Goal: Information Seeking & Learning: Learn about a topic

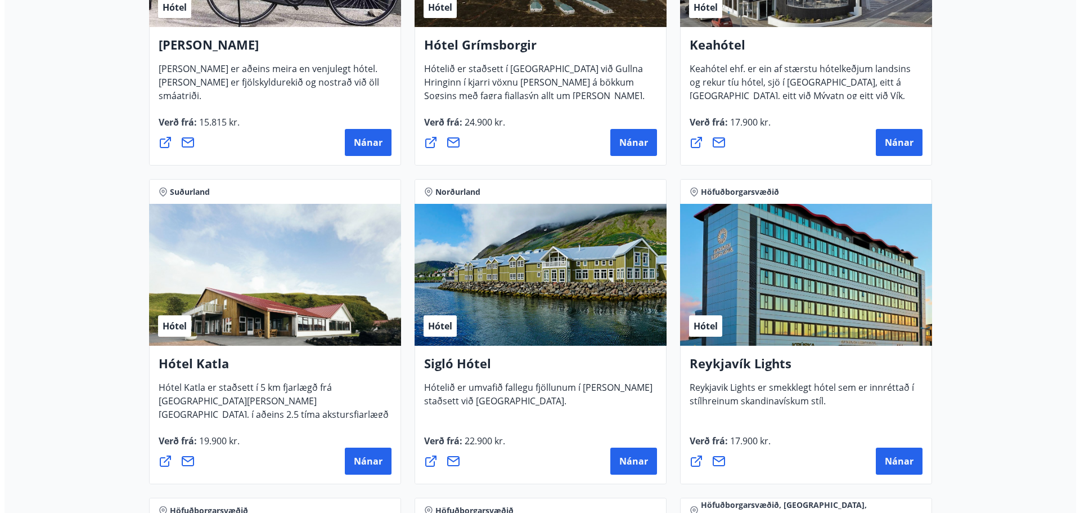
scroll to position [732, 0]
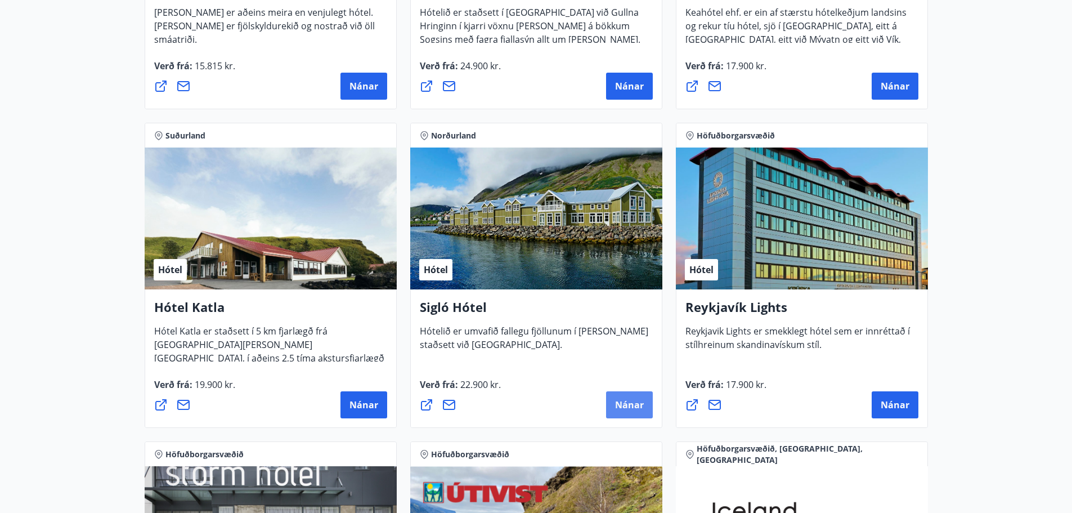
click at [629, 401] on span "Nánar" at bounding box center [629, 404] width 29 height 12
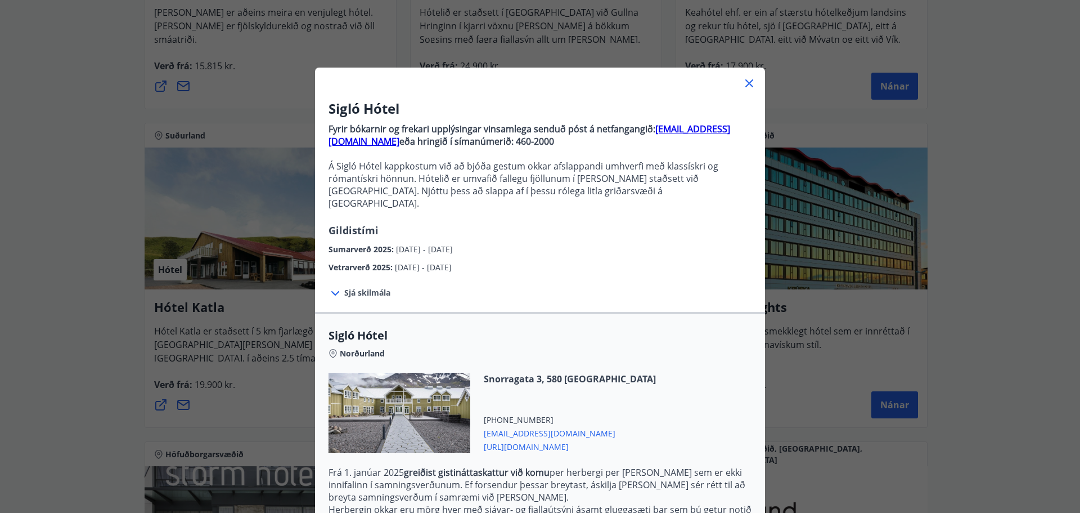
click at [364, 287] on span "Sjá skilmála" at bounding box center [367, 292] width 46 height 11
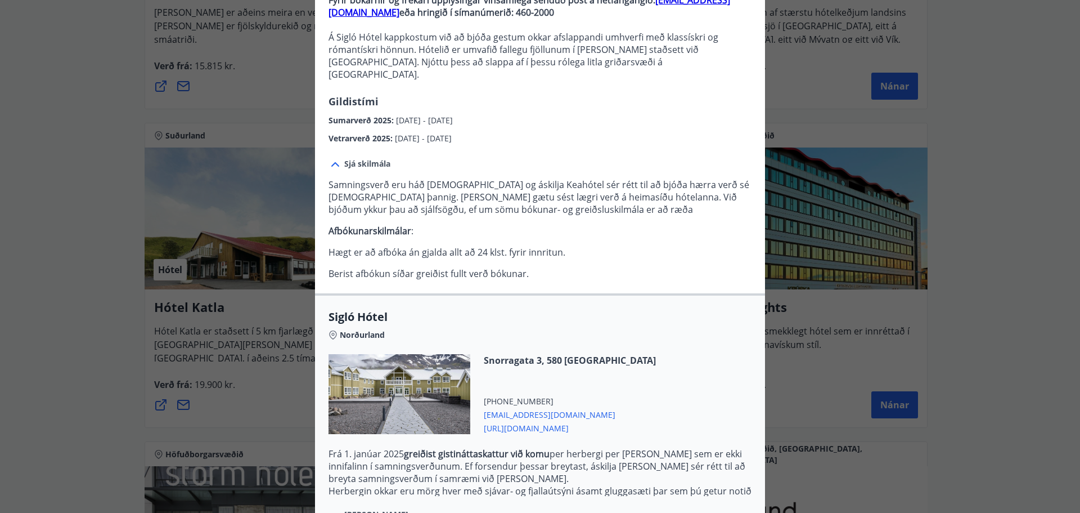
scroll to position [240, 0]
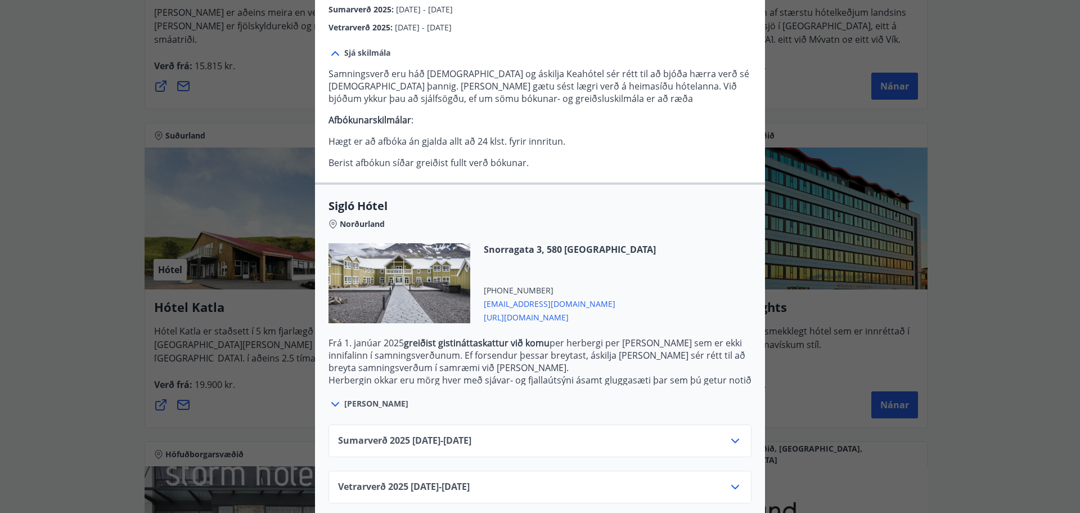
click at [732, 485] on icon at bounding box center [736, 487] width 8 height 5
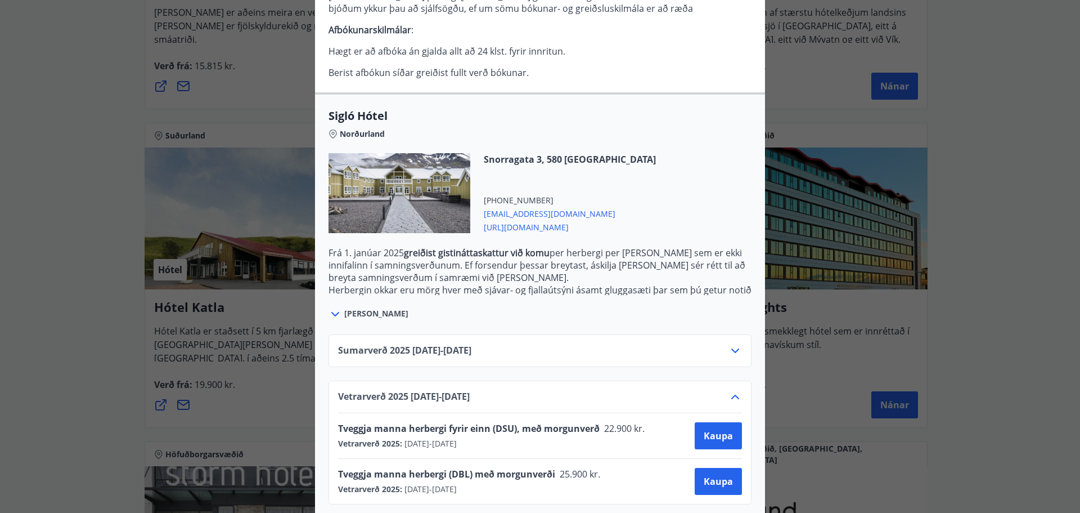
scroll to position [331, 0]
click at [729, 343] on icon at bounding box center [736, 350] width 14 height 14
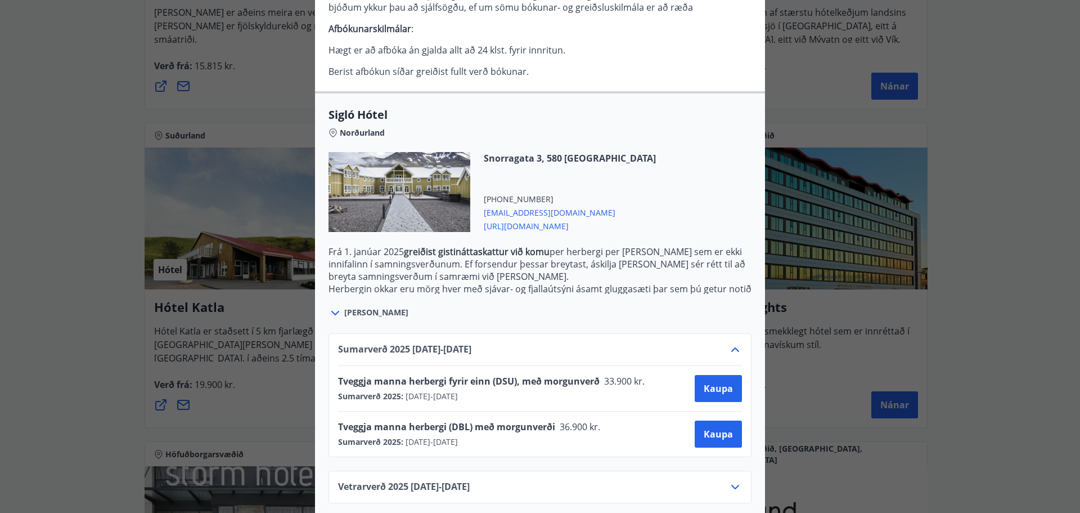
click at [729, 343] on icon at bounding box center [736, 350] width 14 height 14
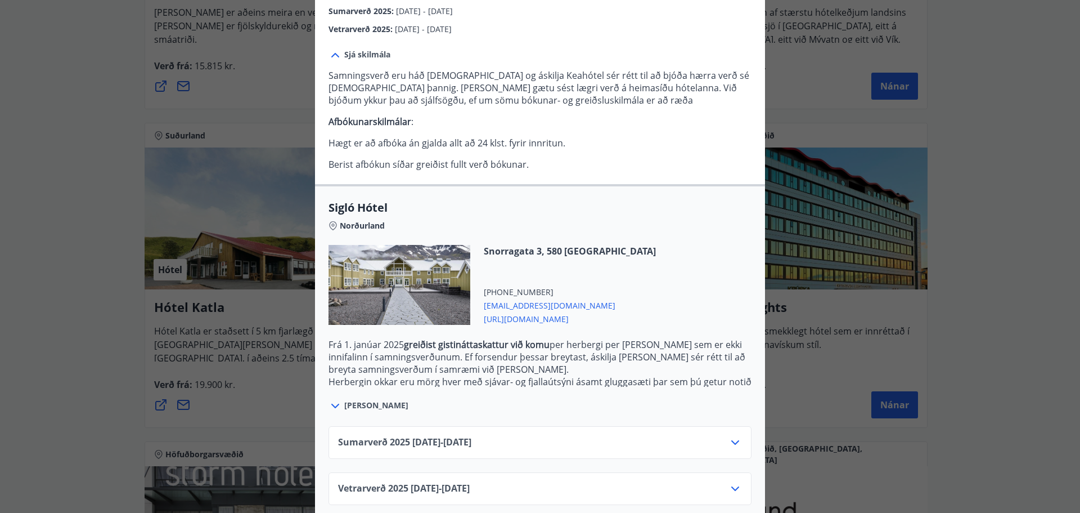
scroll to position [240, 0]
click at [730, 480] on icon at bounding box center [736, 487] width 14 height 14
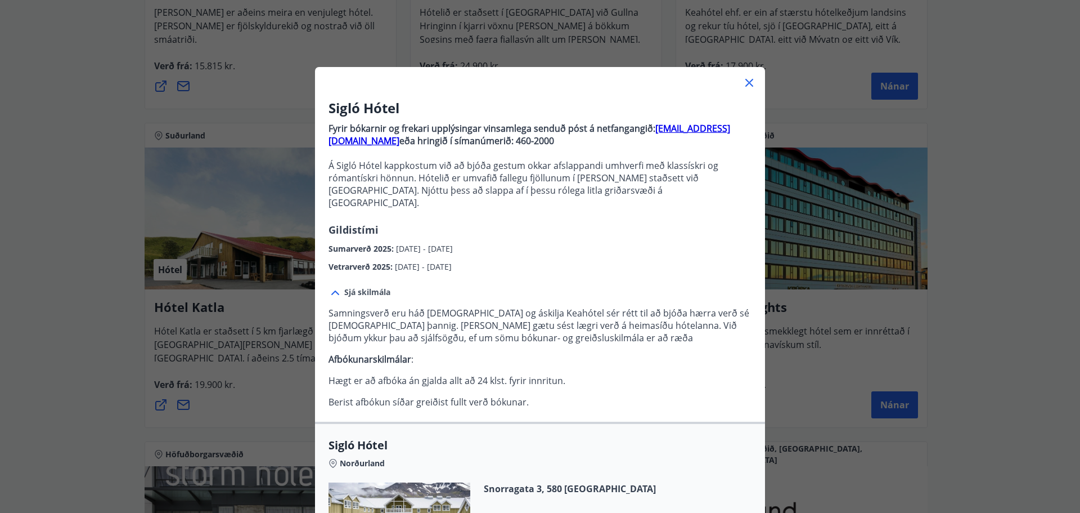
scroll to position [0, 0]
click at [747, 83] on icon at bounding box center [750, 84] width 14 height 14
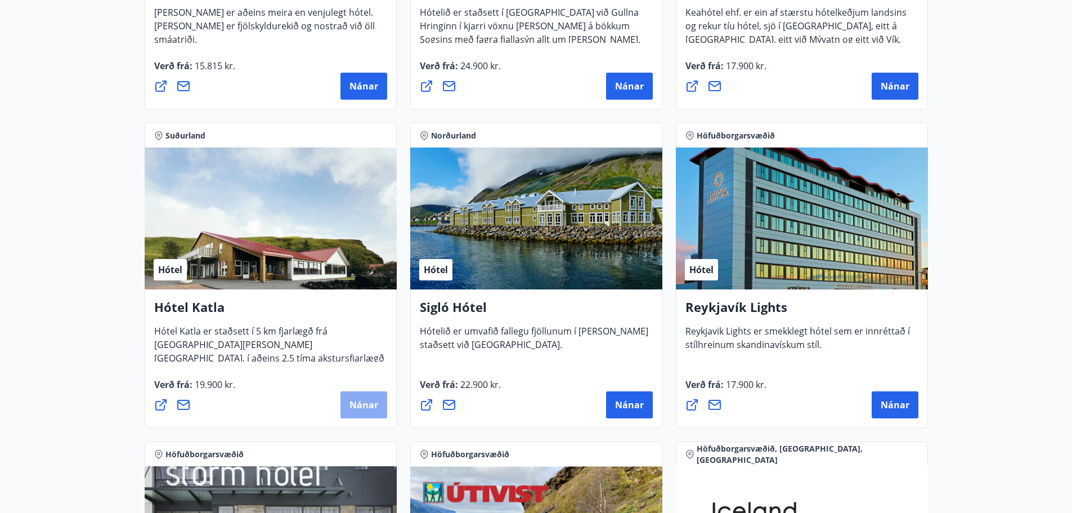
click at [365, 404] on span "Nánar" at bounding box center [363, 404] width 29 height 12
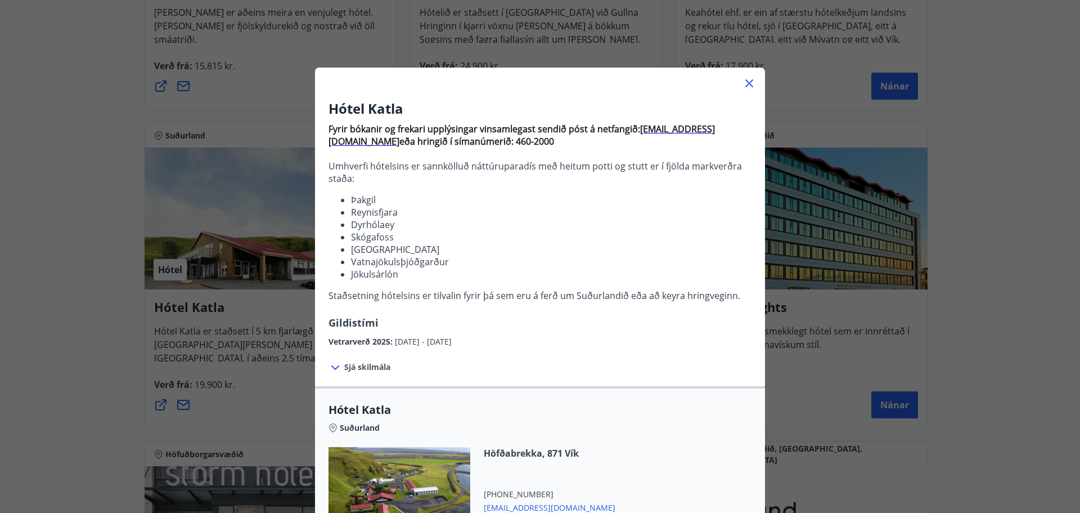
click at [745, 82] on icon at bounding box center [750, 84] width 14 height 14
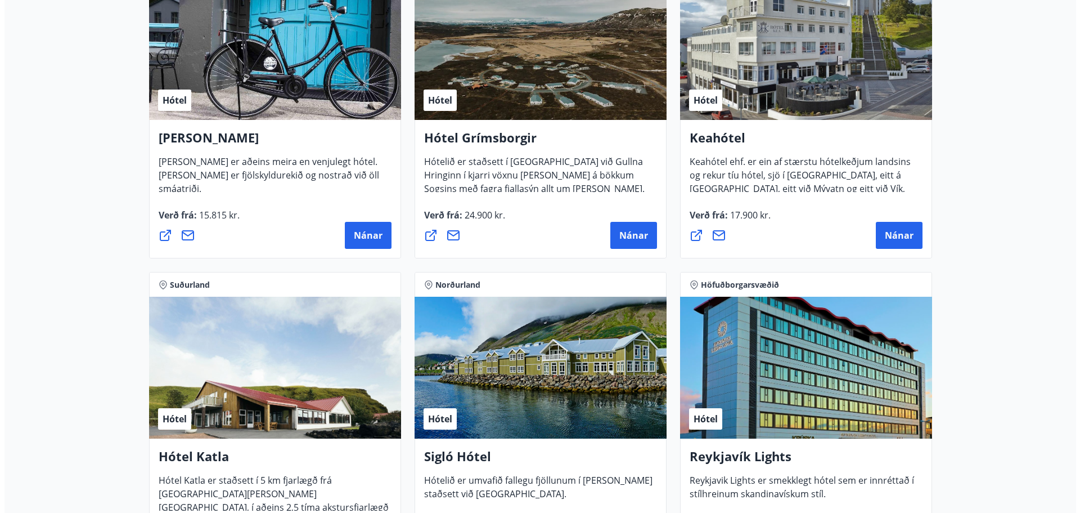
scroll to position [563, 0]
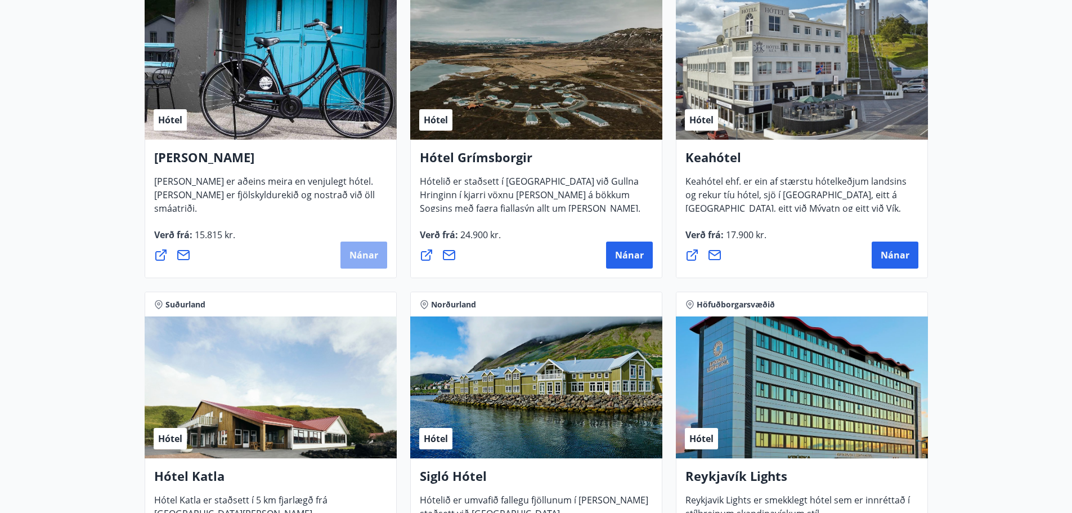
click at [356, 252] on span "Nánar" at bounding box center [363, 255] width 29 height 12
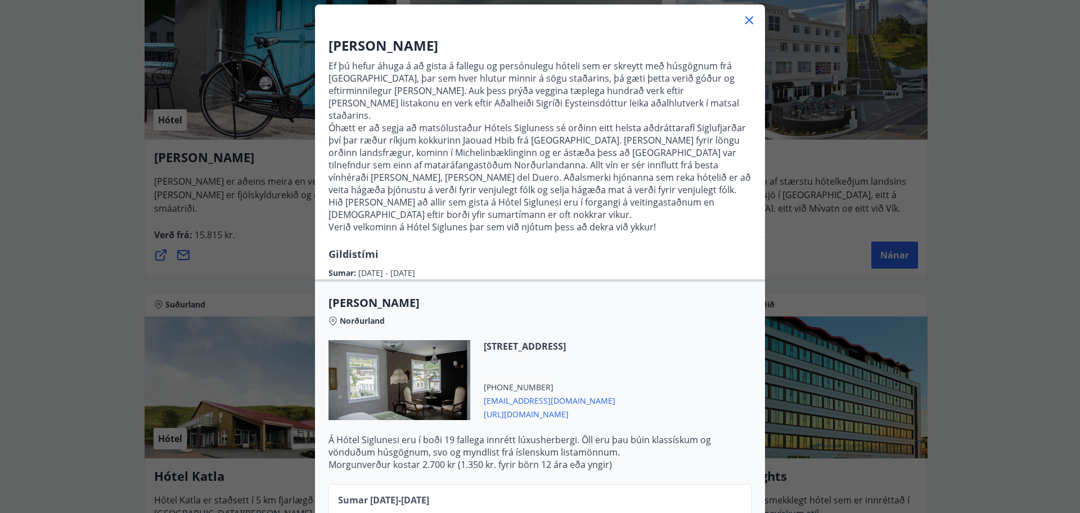
scroll to position [0, 0]
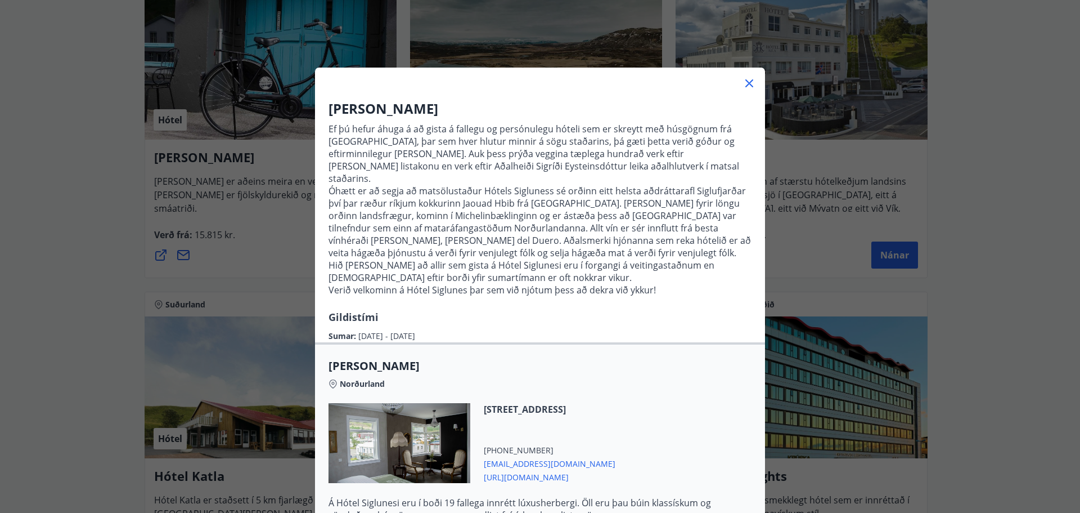
click at [744, 81] on icon at bounding box center [750, 84] width 14 height 14
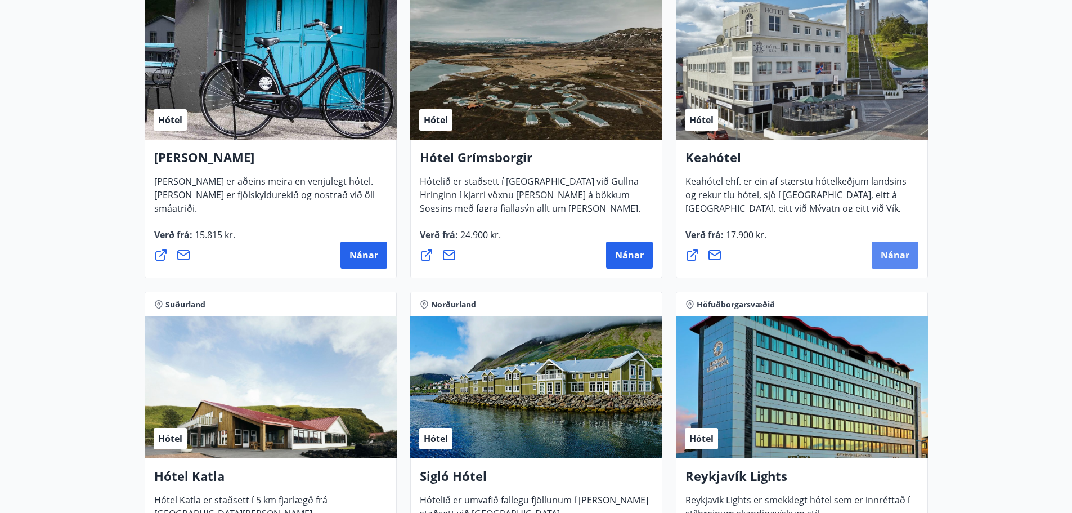
click at [892, 253] on span "Nánar" at bounding box center [895, 255] width 29 height 12
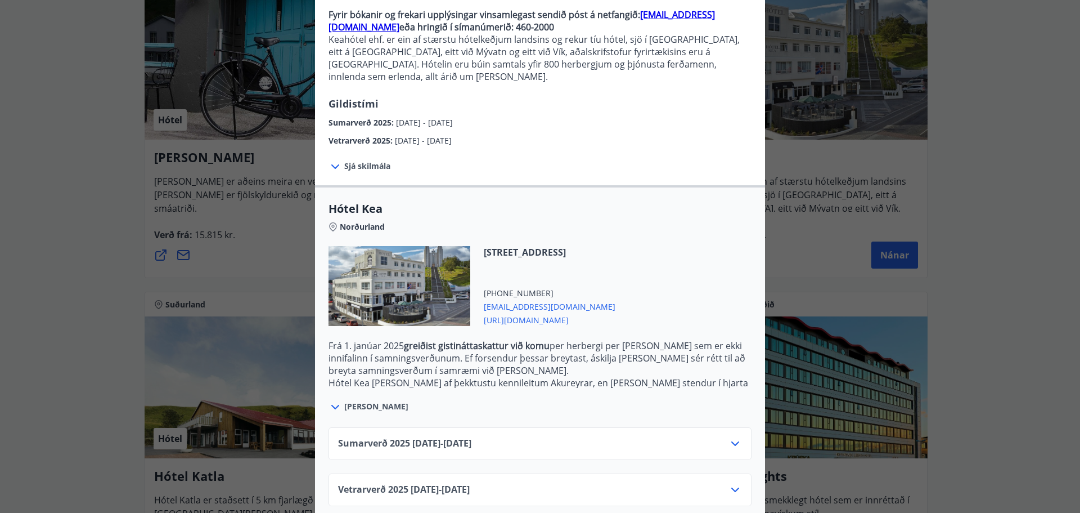
scroll to position [117, 0]
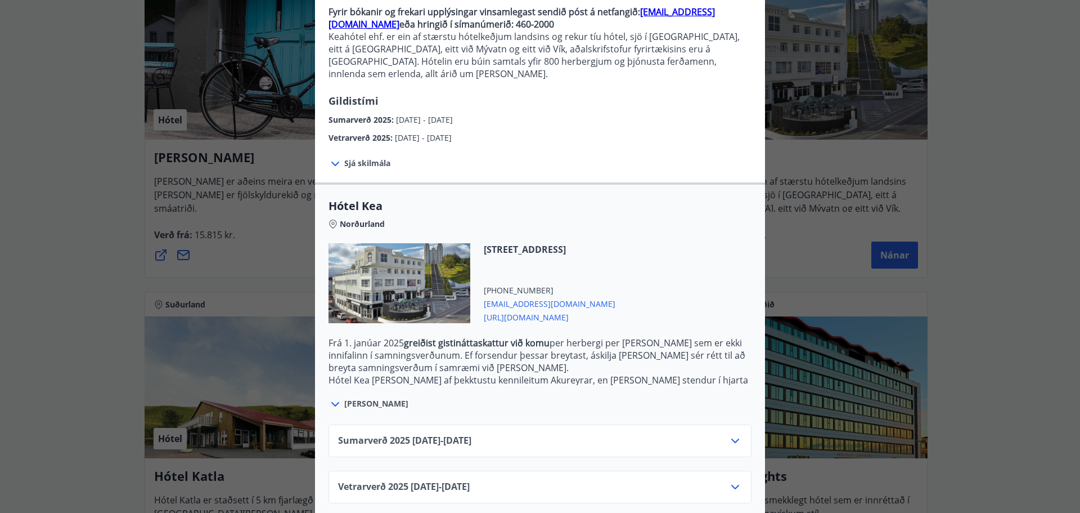
click at [732, 480] on icon at bounding box center [736, 487] width 14 height 14
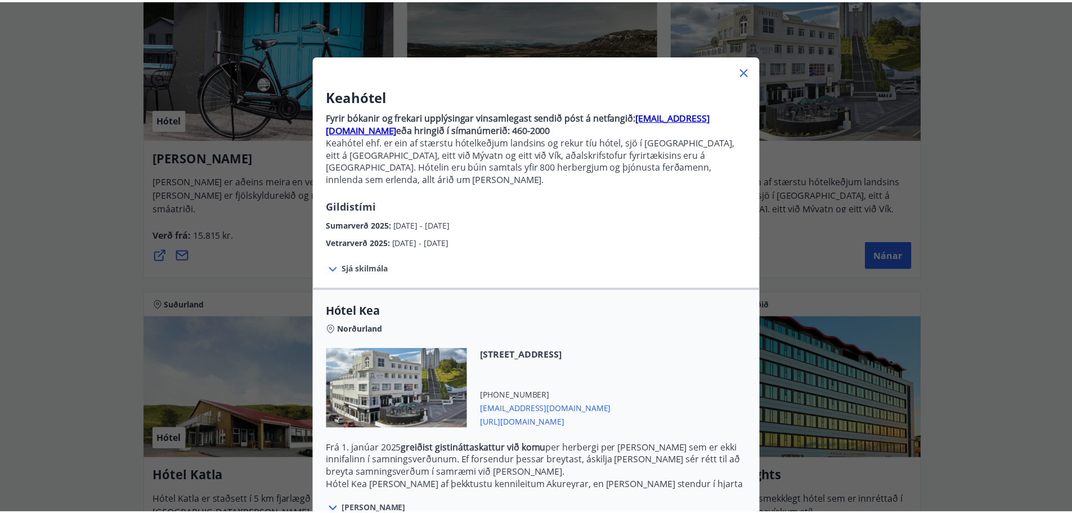
scroll to position [0, 0]
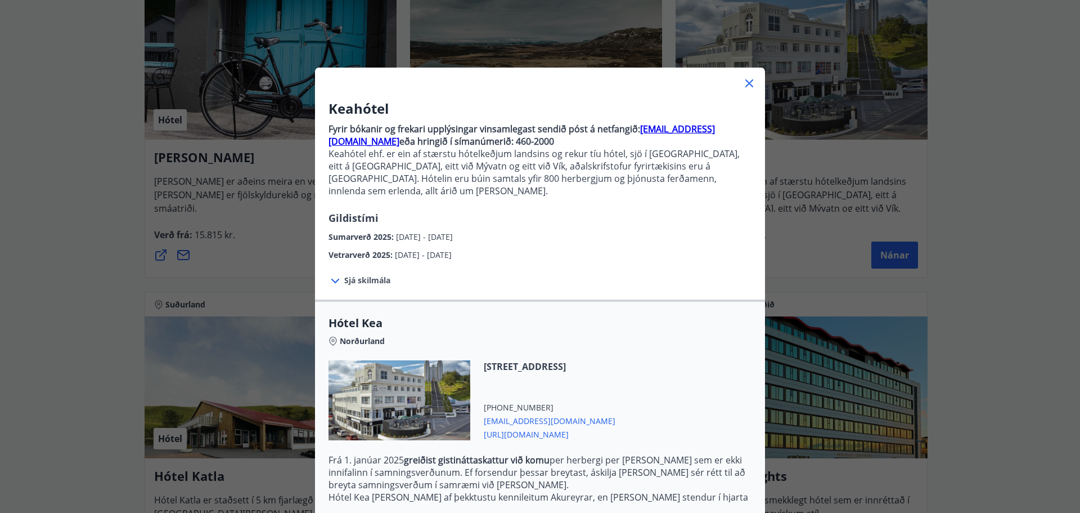
click at [744, 80] on icon at bounding box center [750, 84] width 14 height 14
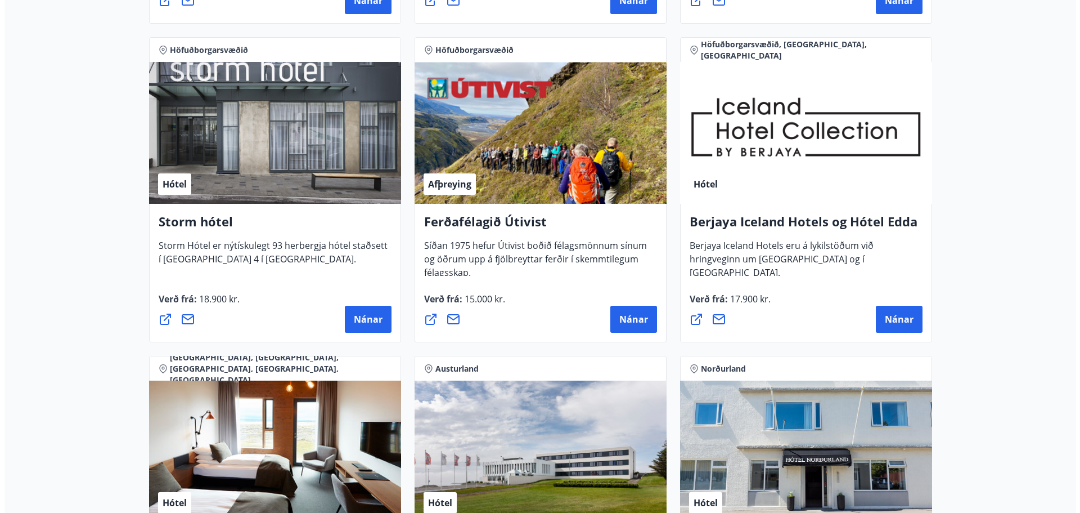
scroll to position [1182, 0]
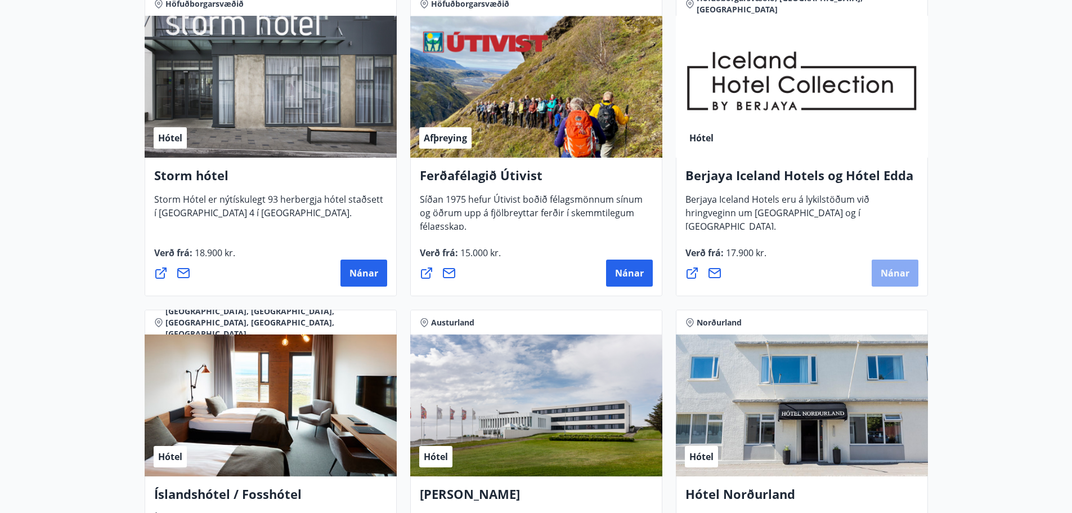
click at [892, 271] on span "Nánar" at bounding box center [895, 273] width 29 height 12
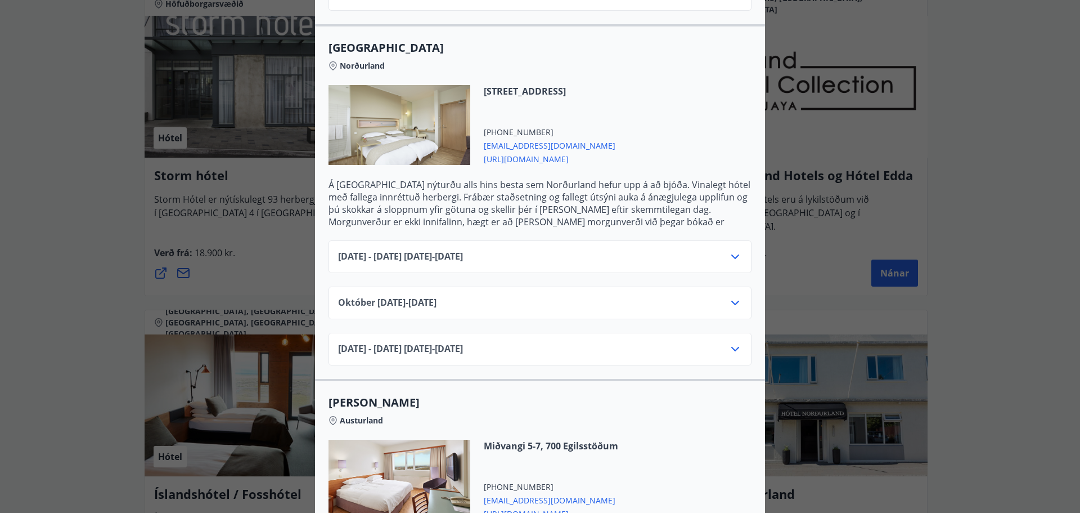
scroll to position [675, 0]
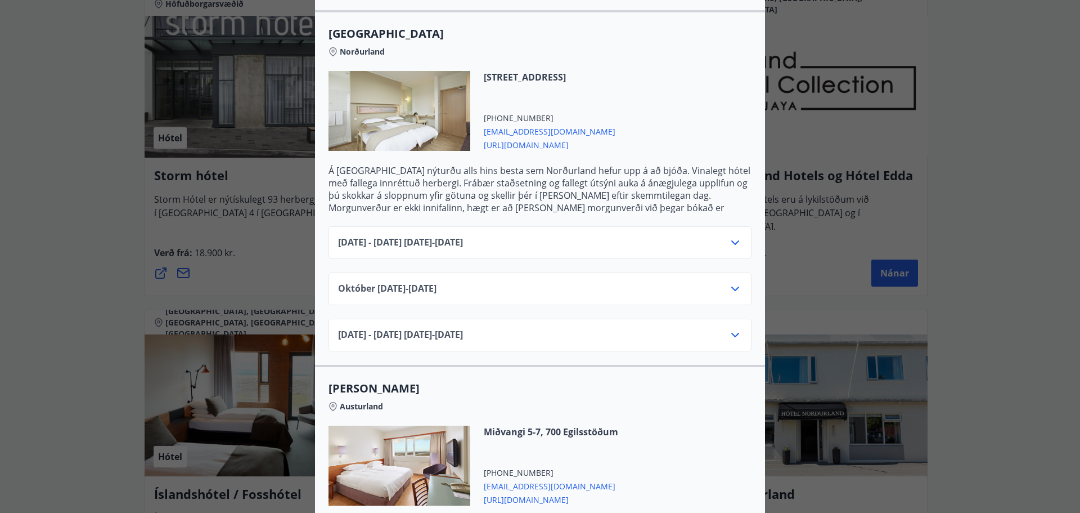
click at [732, 286] on icon at bounding box center [736, 288] width 8 height 5
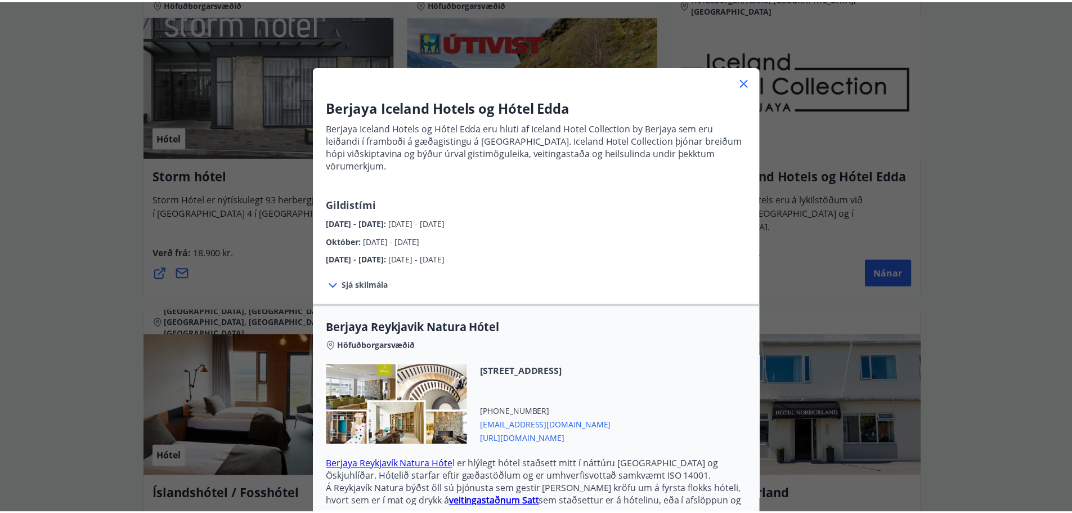
scroll to position [0, 0]
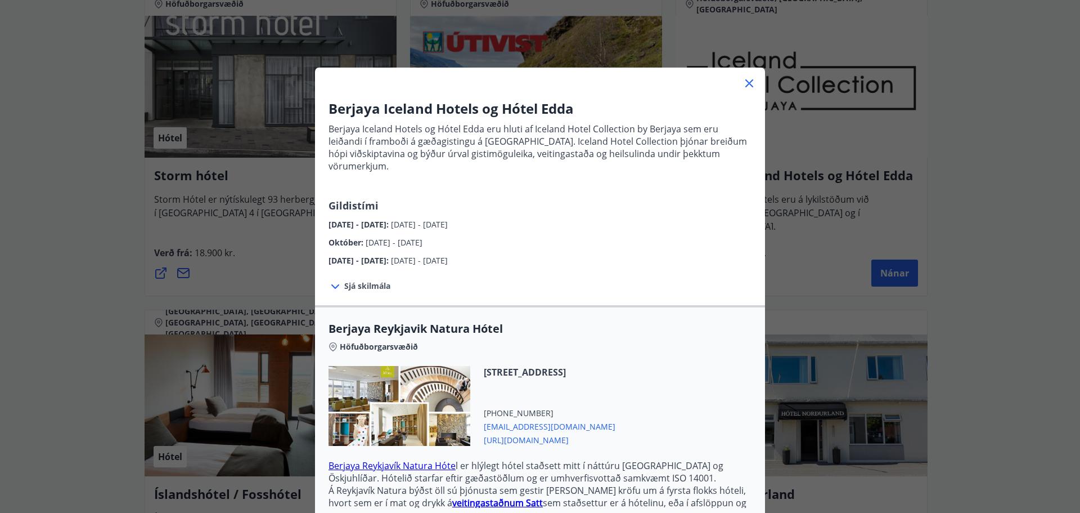
click at [745, 81] on icon at bounding box center [750, 84] width 14 height 14
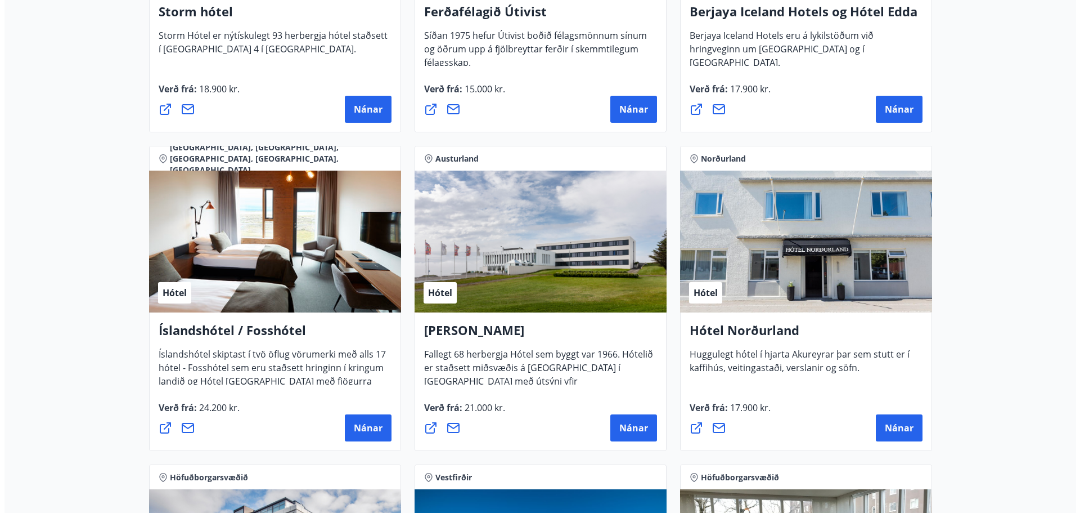
scroll to position [1351, 0]
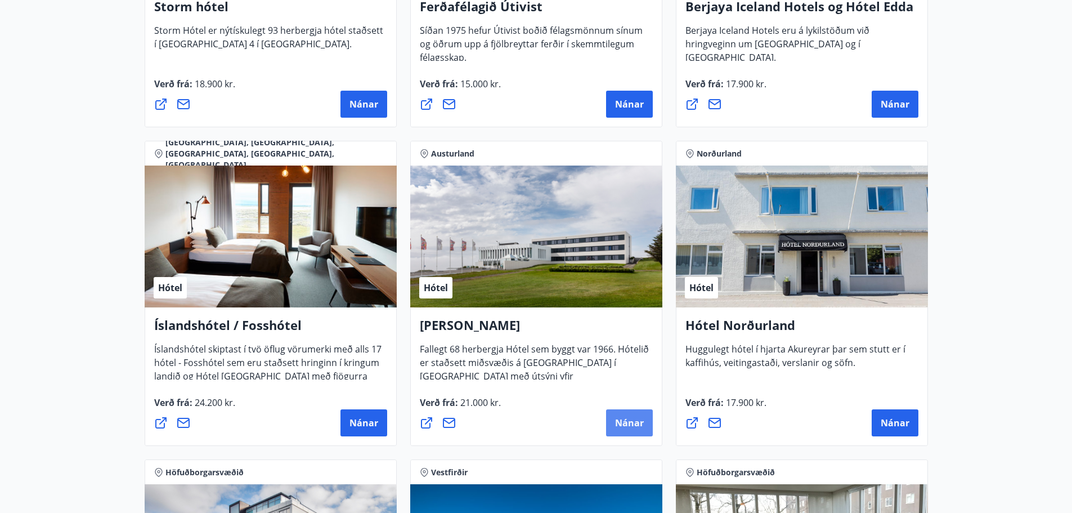
click at [627, 421] on span "Nánar" at bounding box center [629, 422] width 29 height 12
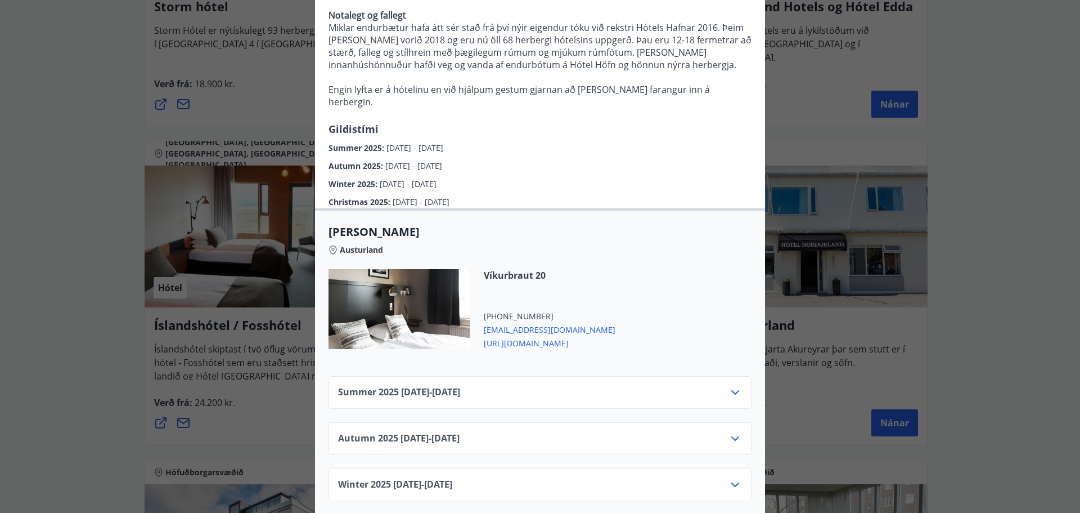
scroll to position [281, 0]
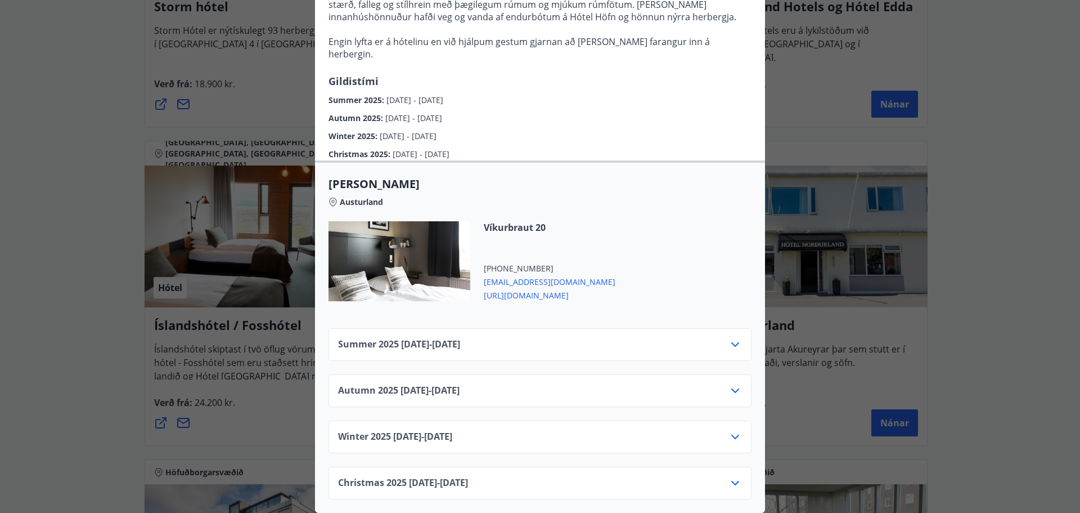
click at [730, 384] on icon at bounding box center [736, 391] width 14 height 14
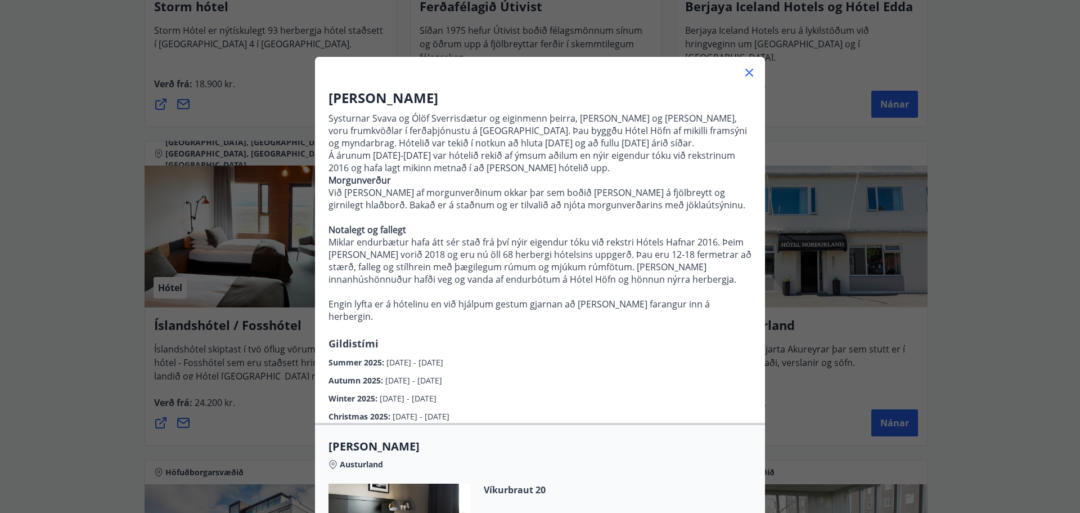
scroll to position [0, 0]
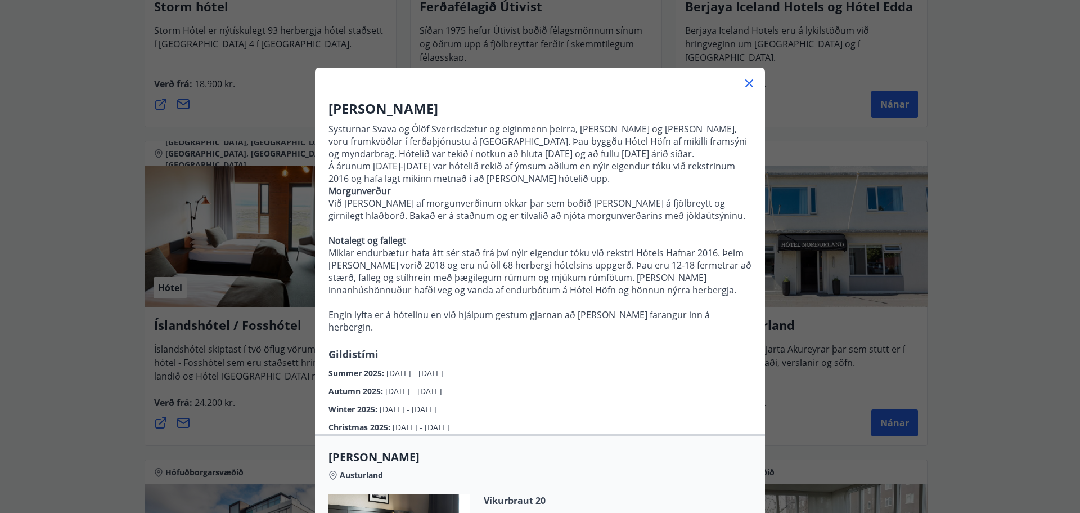
click at [745, 80] on icon at bounding box center [750, 84] width 14 height 14
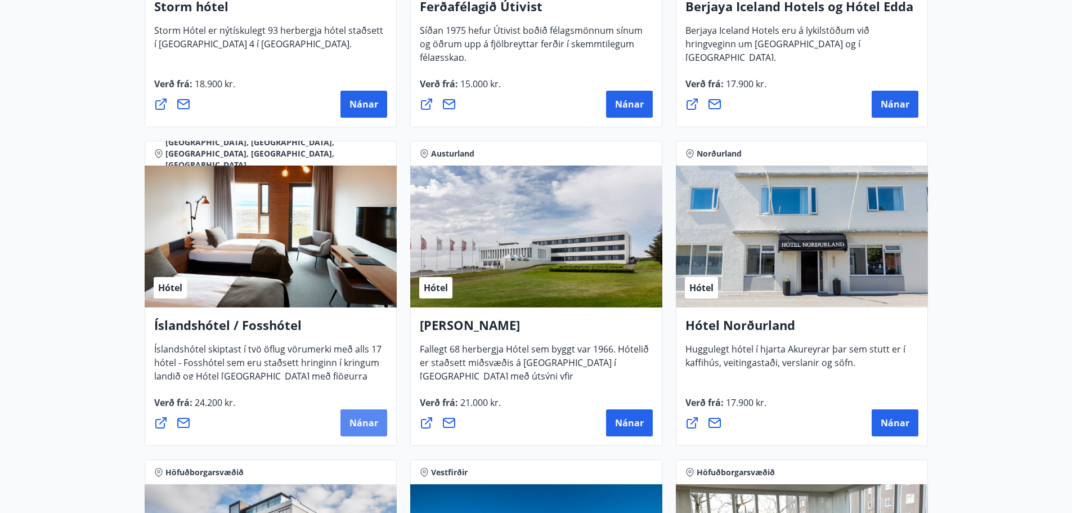
click at [361, 420] on span "Nánar" at bounding box center [363, 422] width 29 height 12
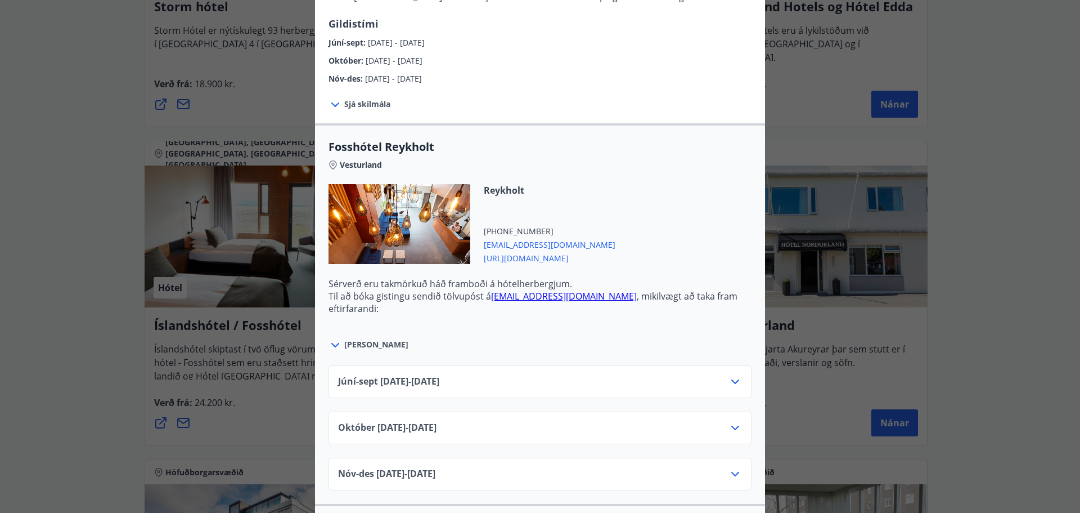
scroll to position [338, 0]
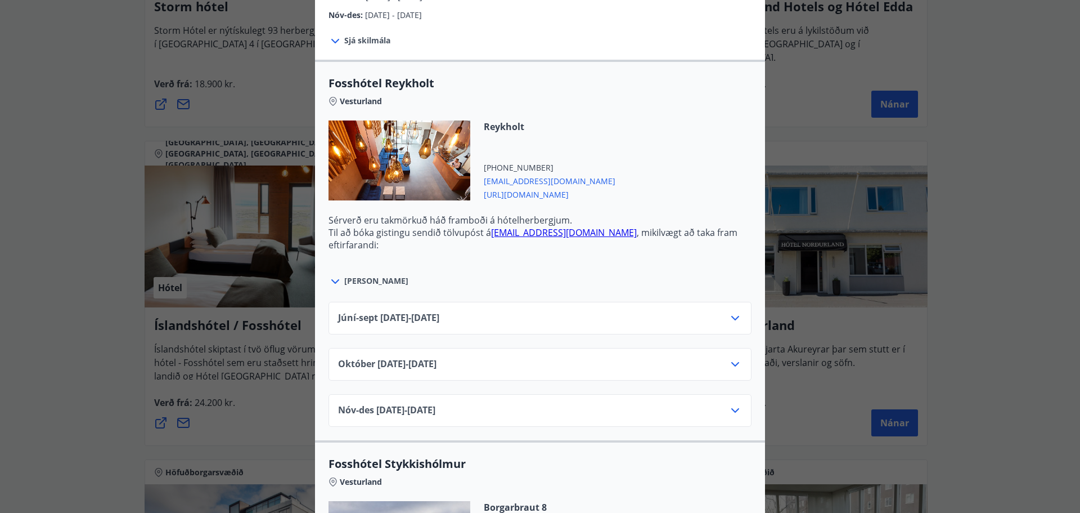
click at [730, 362] on icon at bounding box center [736, 364] width 14 height 14
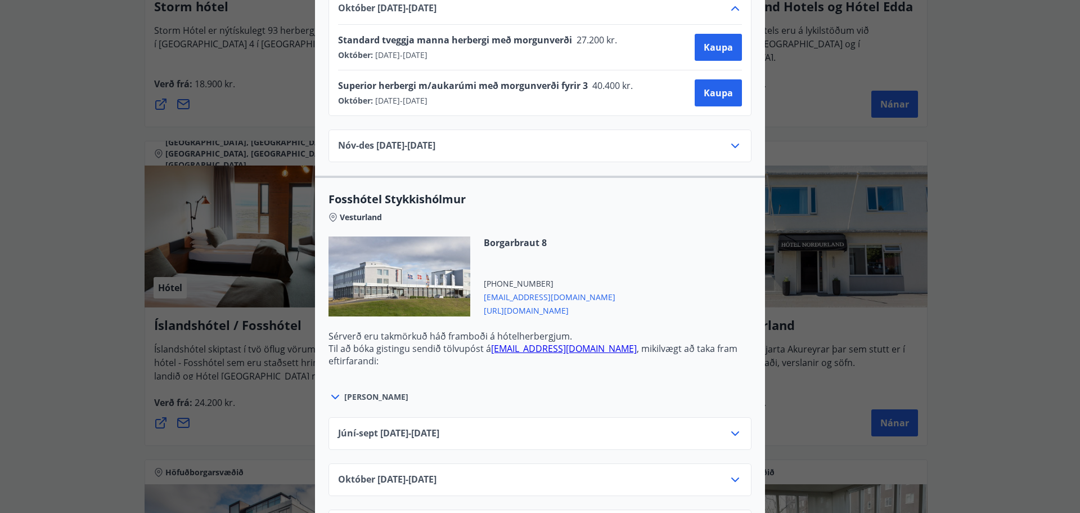
scroll to position [732, 0]
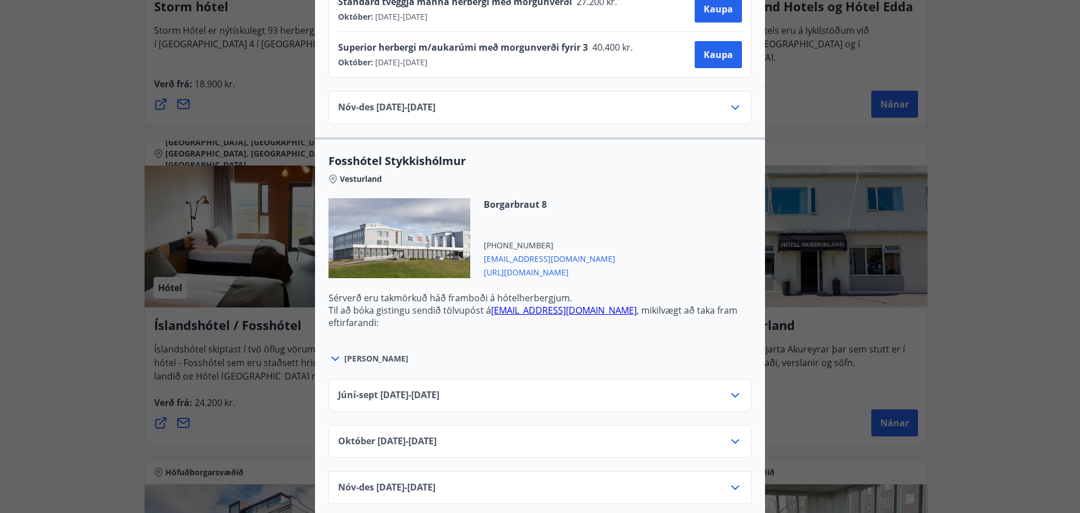
click at [732, 441] on icon at bounding box center [736, 441] width 8 height 5
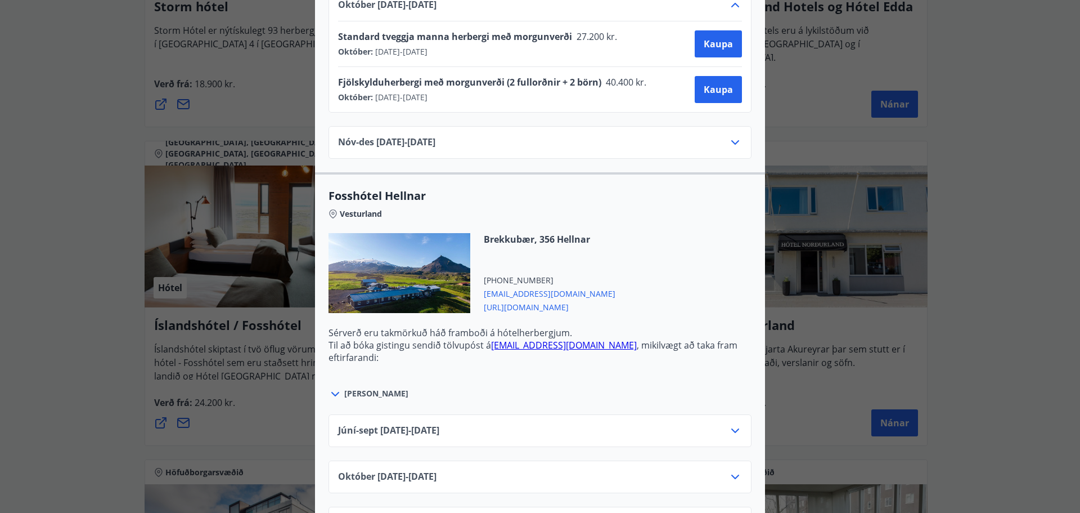
scroll to position [1182, 0]
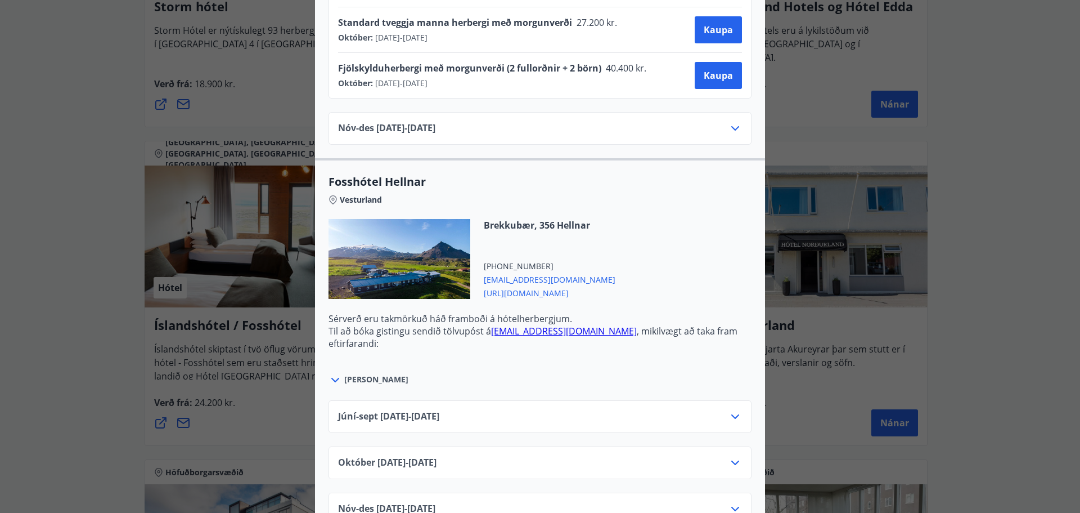
click at [732, 460] on icon at bounding box center [736, 463] width 14 height 14
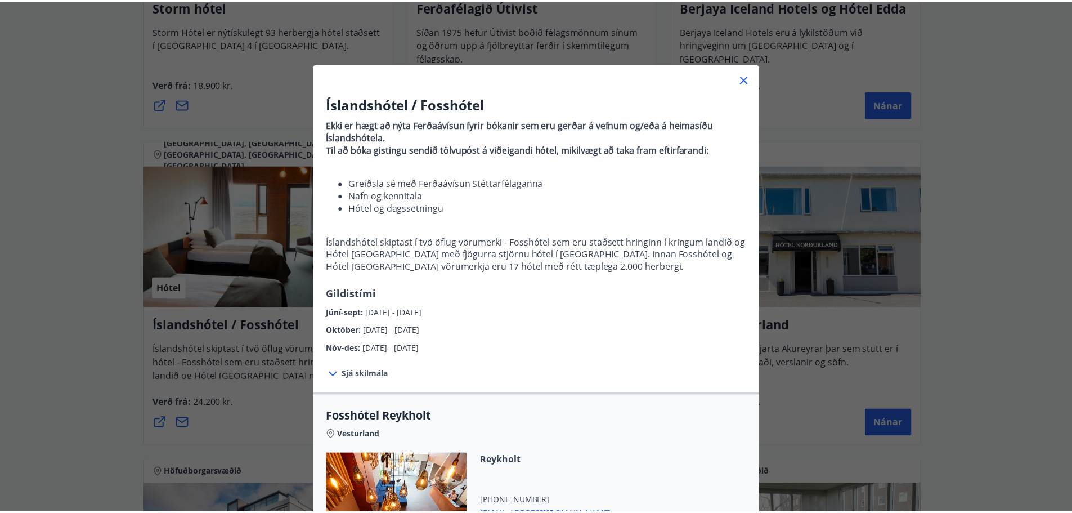
scroll to position [0, 0]
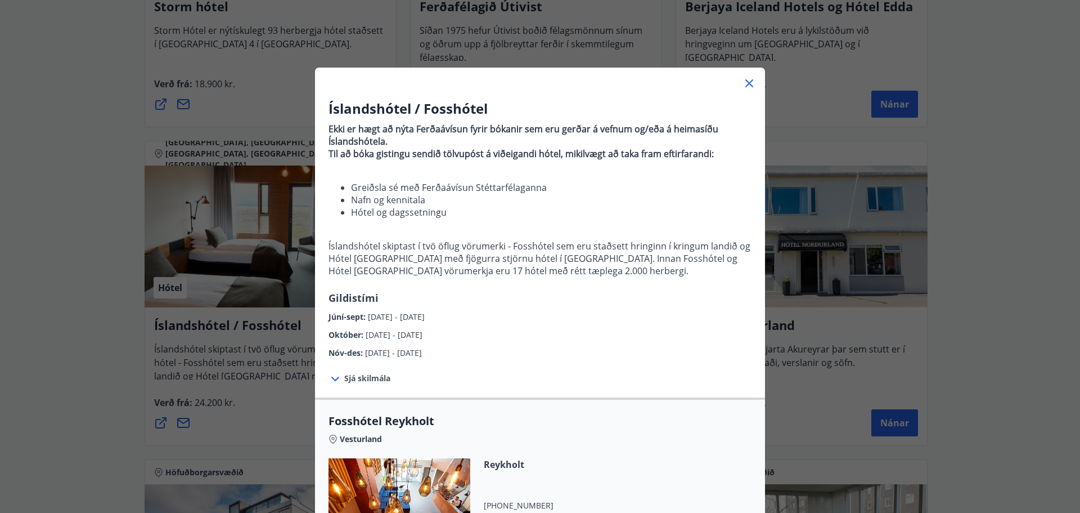
click at [748, 83] on icon at bounding box center [750, 84] width 14 height 14
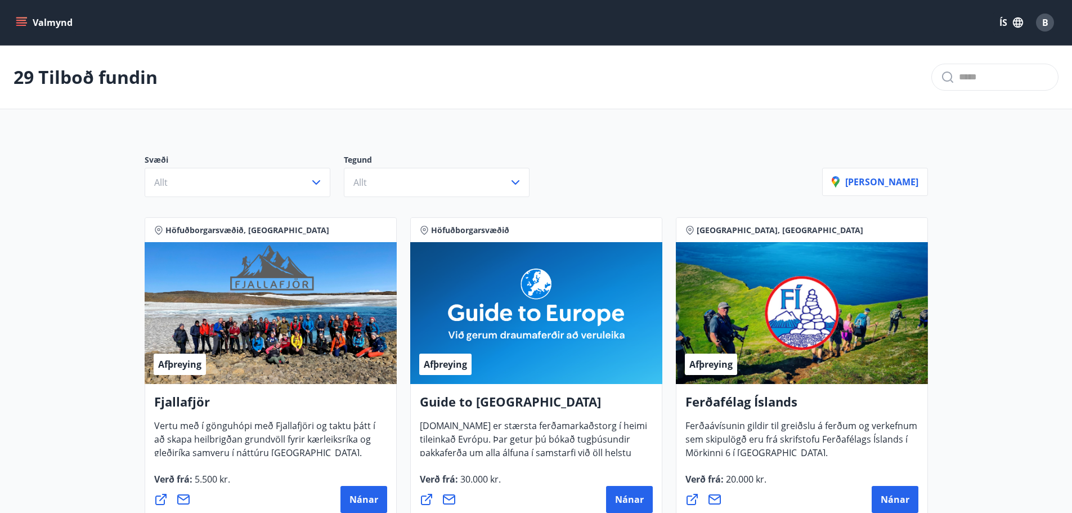
click at [1044, 23] on span "B" at bounding box center [1045, 22] width 6 height 12
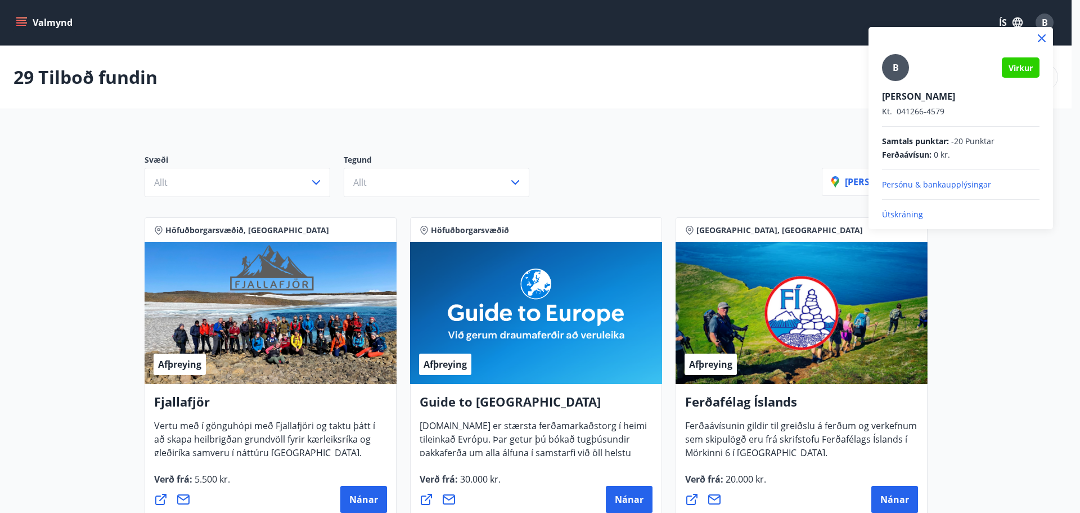
click at [909, 212] on p "Útskráning" at bounding box center [961, 214] width 158 height 11
